Goal: Browse casually: Explore the website without a specific task or goal

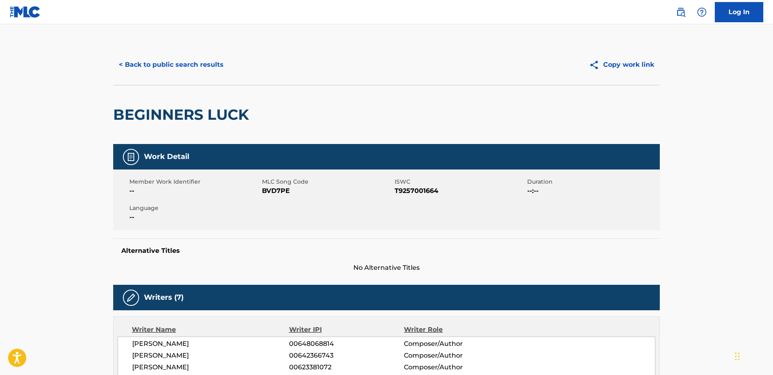
scroll to position [550, 0]
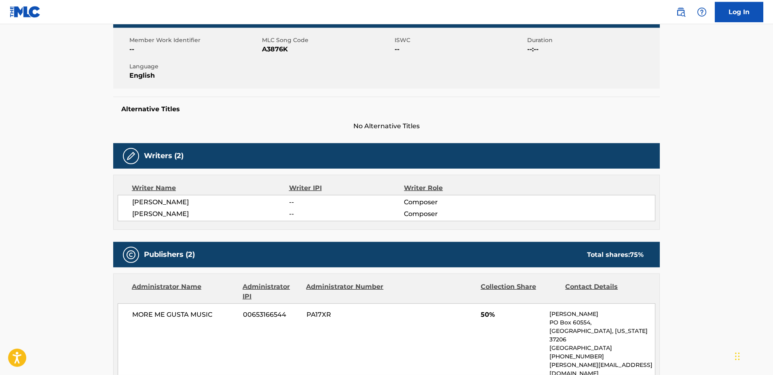
scroll to position [289, 0]
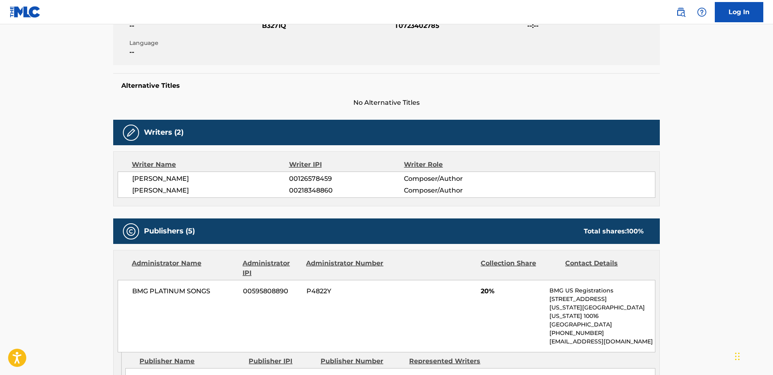
scroll to position [289, 0]
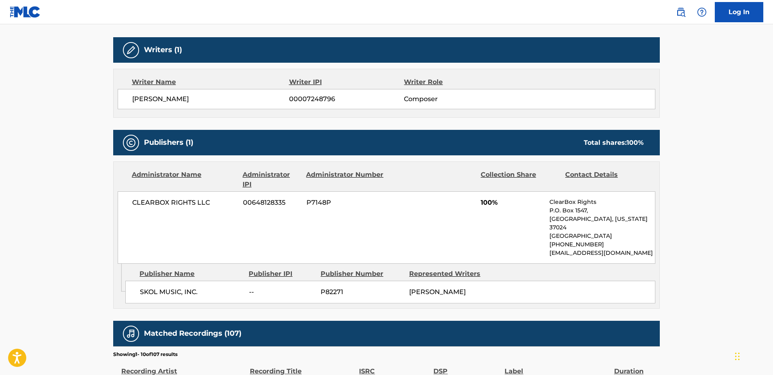
scroll to position [289, 0]
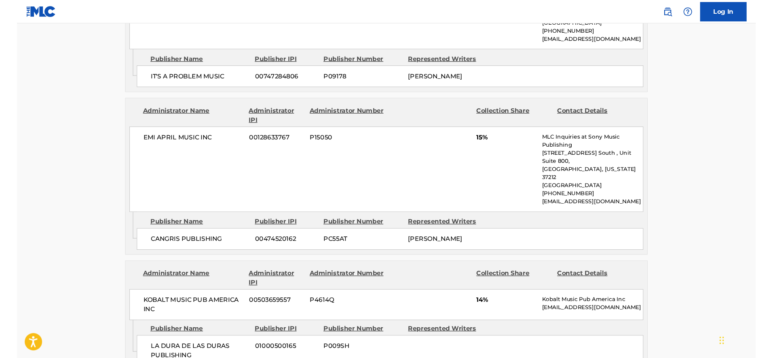
scroll to position [1237, 0]
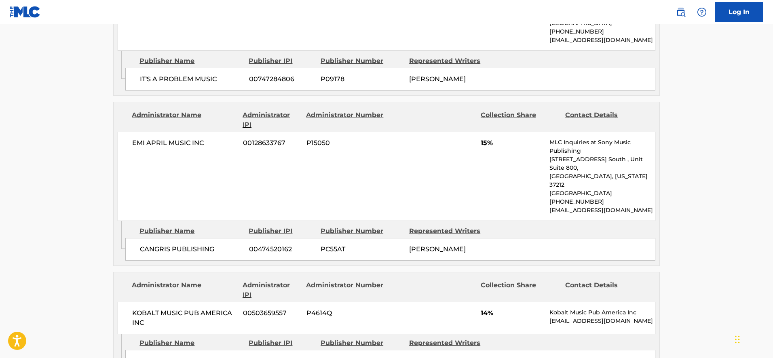
scroll to position [326, 0]
